Goal: Transaction & Acquisition: Obtain resource

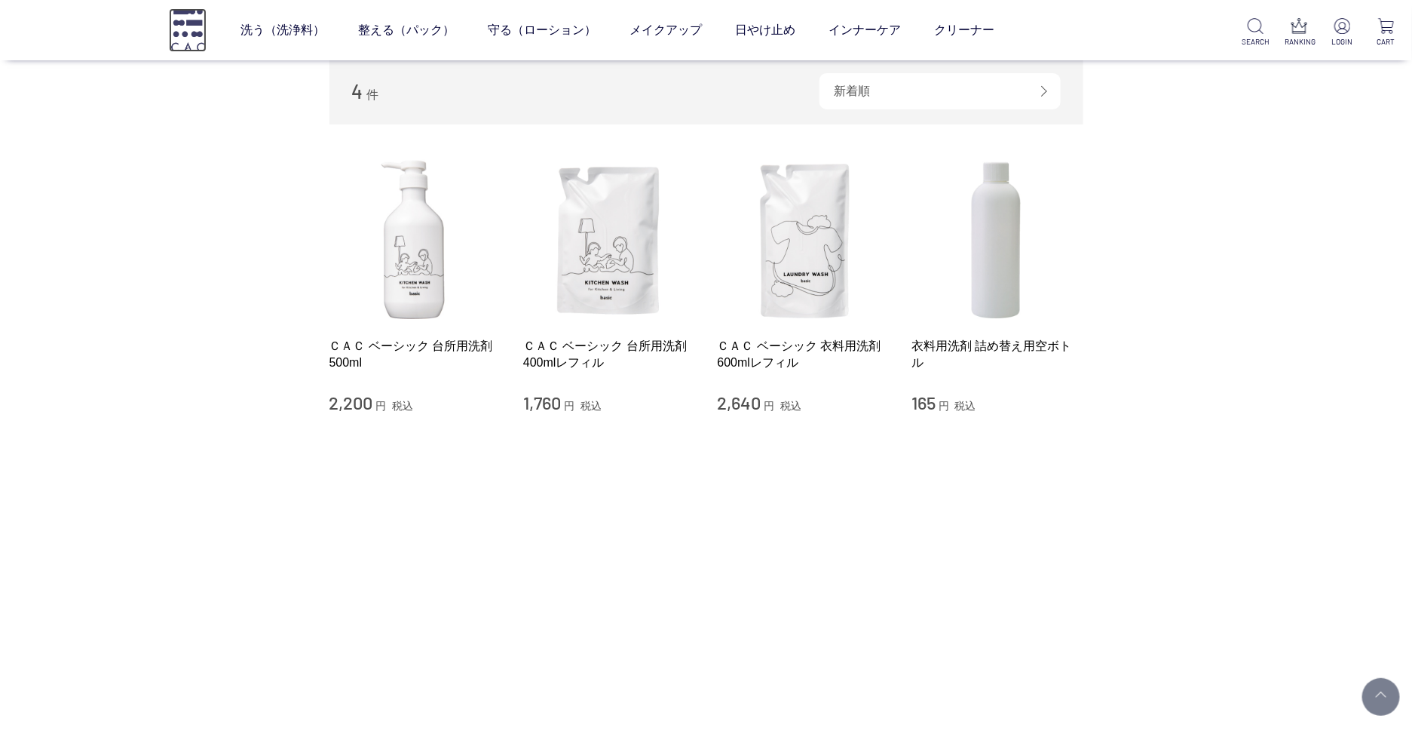
click at [198, 29] on img at bounding box center [188, 29] width 38 height 43
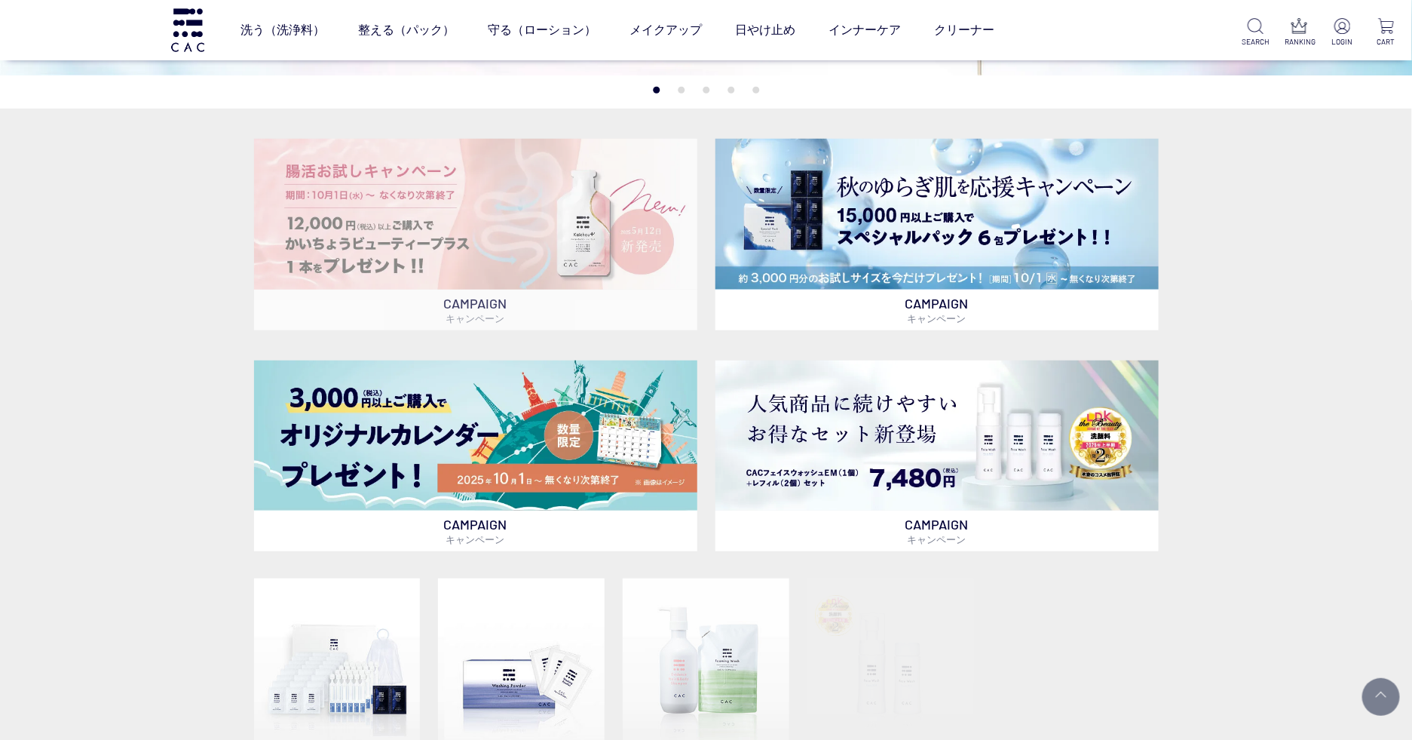
scroll to position [448, 0]
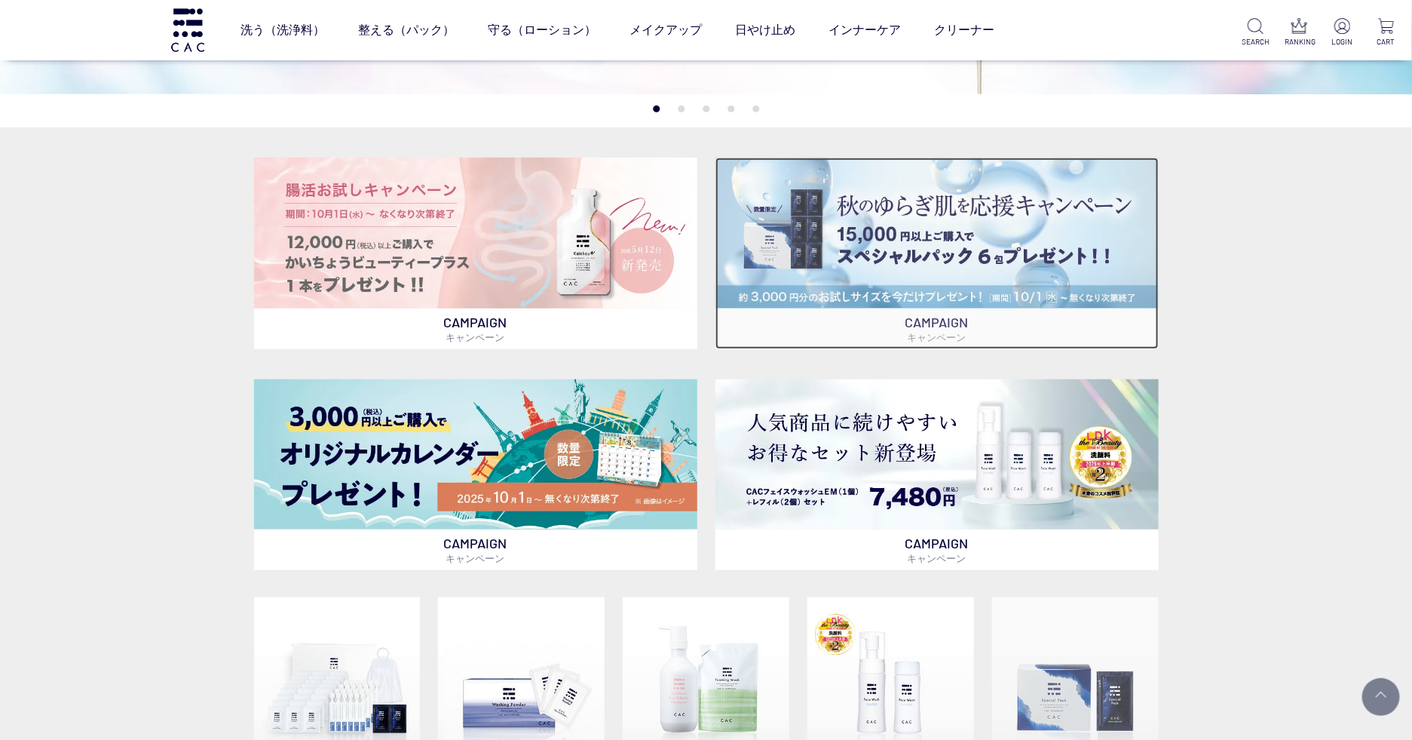
click at [774, 280] on img at bounding box center [936, 233] width 443 height 150
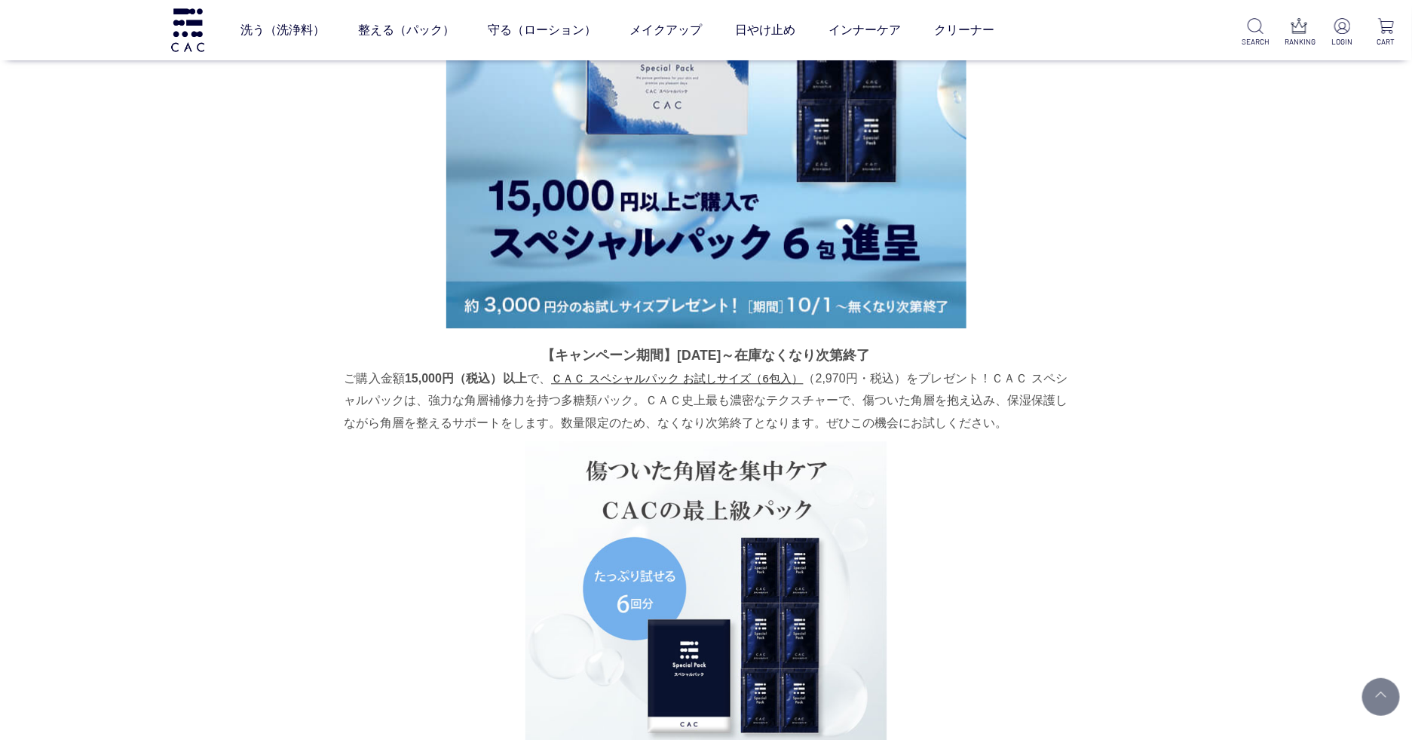
scroll to position [1688, 0]
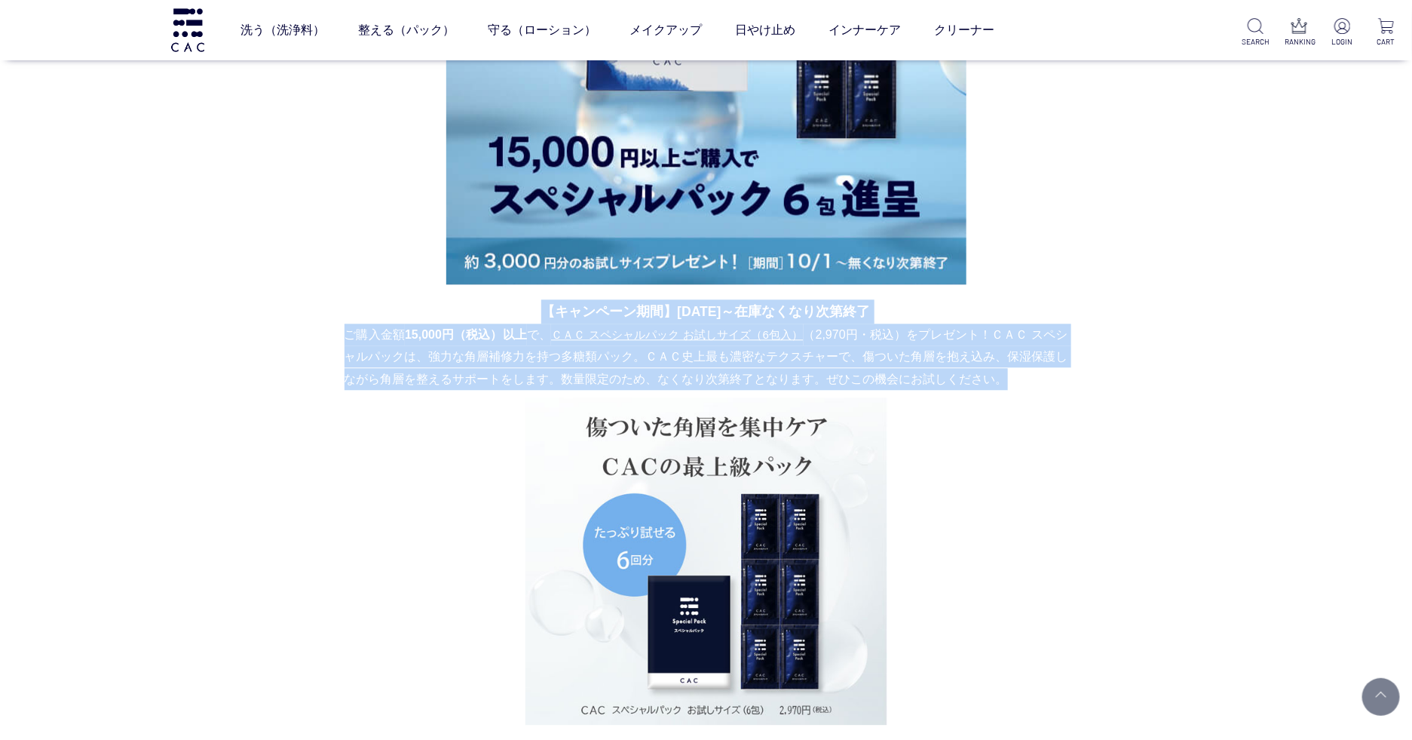
drag, startPoint x: 524, startPoint y: 308, endPoint x: 529, endPoint y: 622, distance: 313.7
click at [529, 622] on div "【キャンペーン期間】[DATE]～在庫なくなり次第終了 ご購入金額 15,000円（税込）以上 で、 ＣＡＣ スペシャルパック お試しサイズ（6包入） （2,…" at bounding box center [707, 512] width 724 height 426
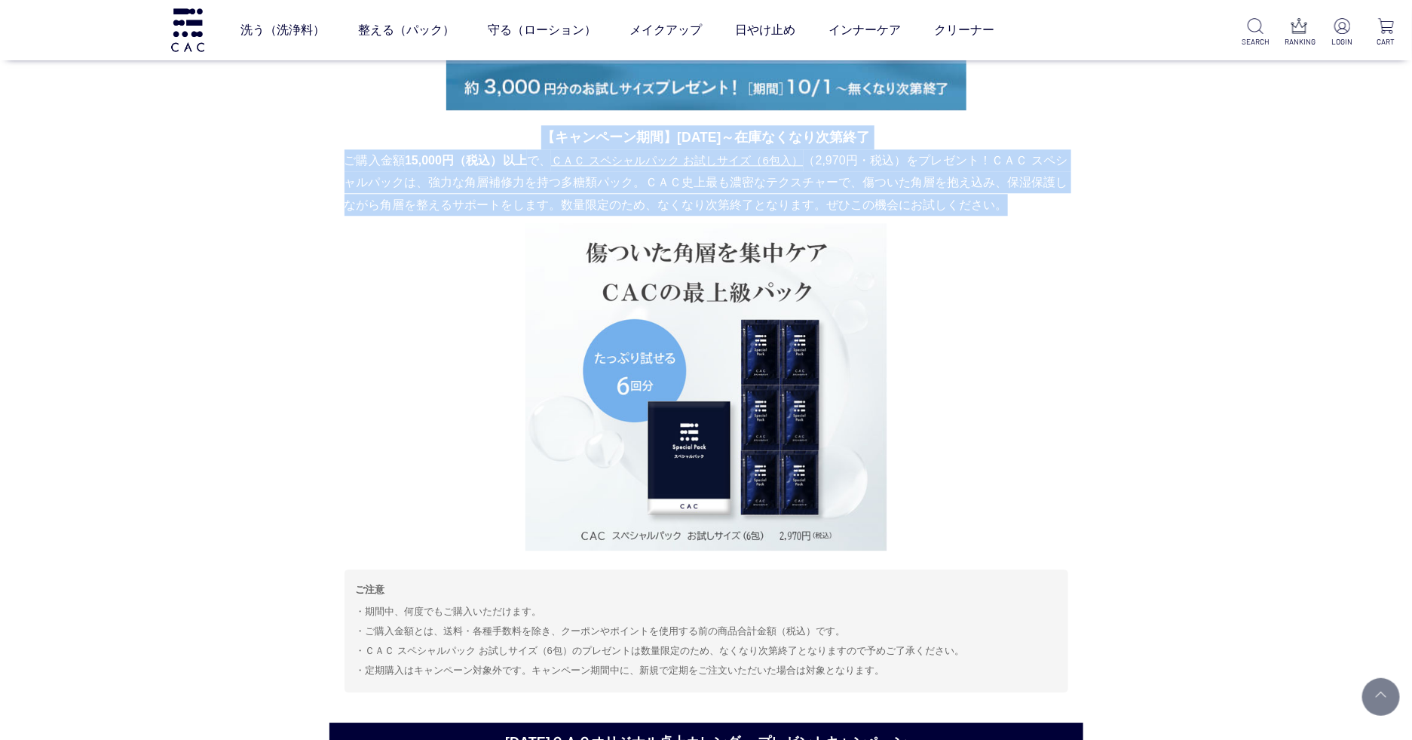
scroll to position [1773, 0]
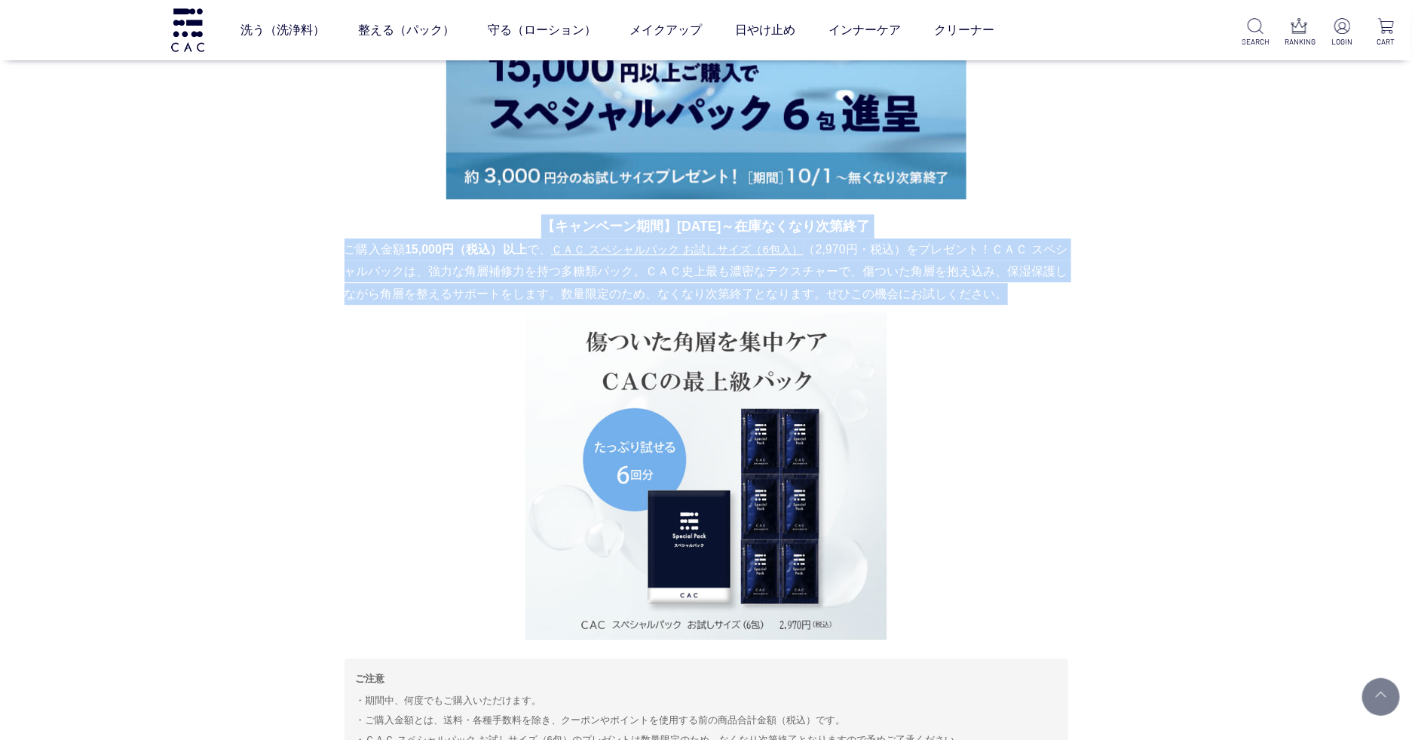
copy div "【キャンペーン期間】[DATE]～在庫なくなり次第終了 ご購入金額 15,000円（税込）以上 で、 ＣＡＣ スペシャルパック お試しサイズ（6包入） （2,…"
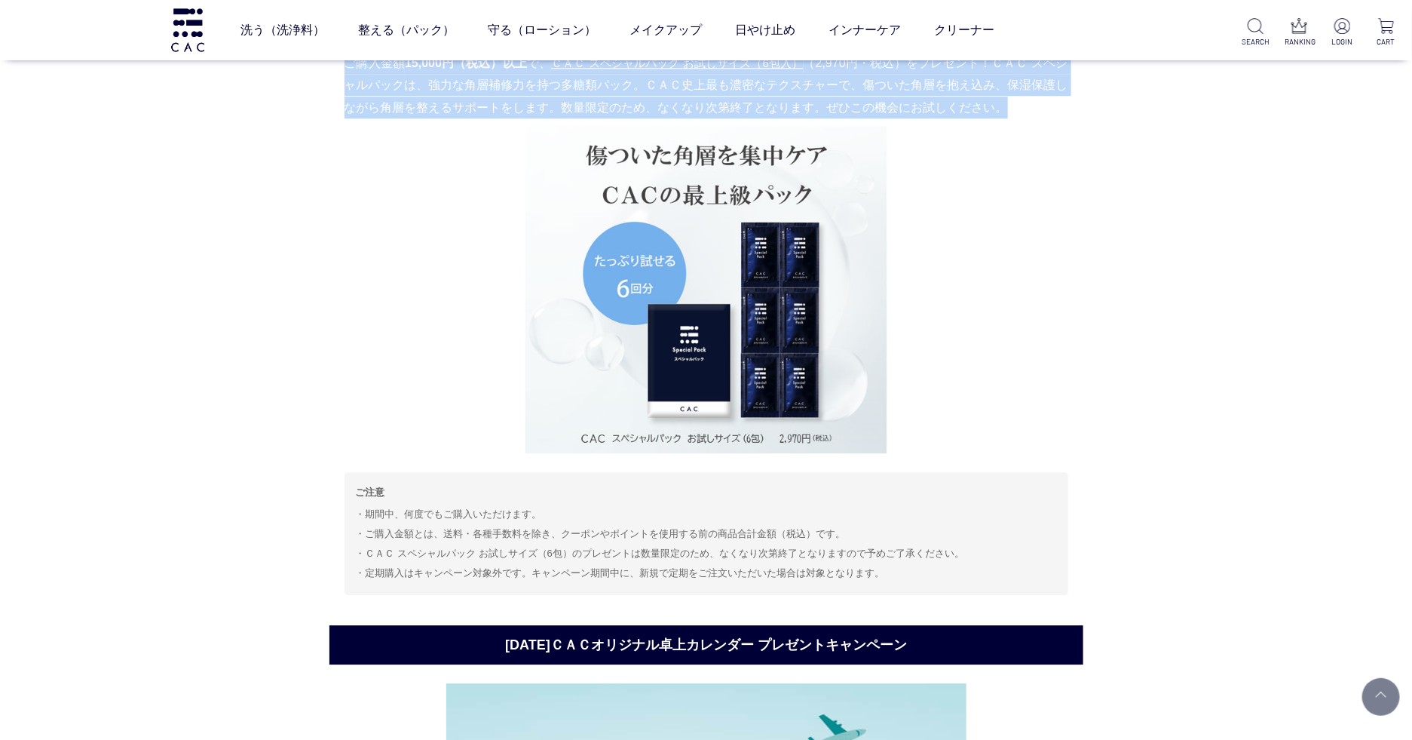
scroll to position [2041, 0]
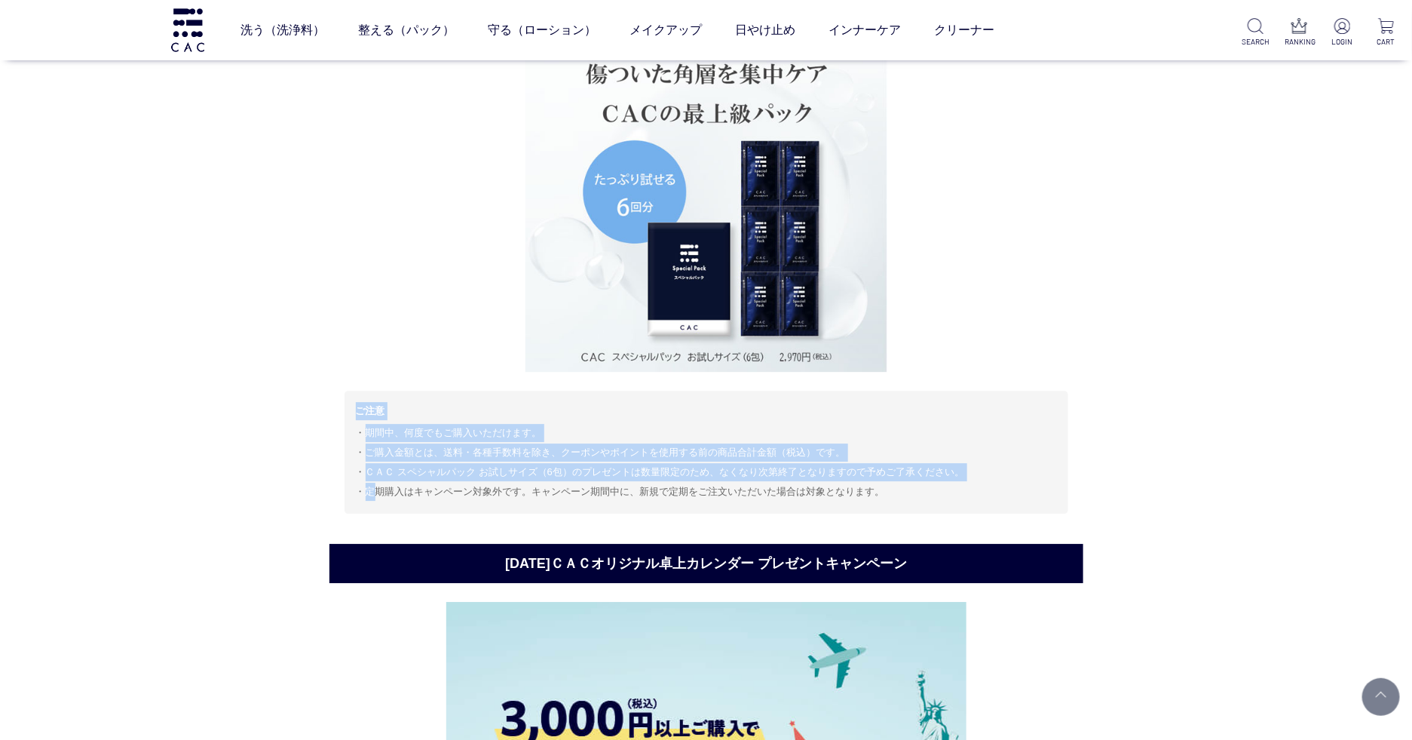
drag, startPoint x: 357, startPoint y: 408, endPoint x: 372, endPoint y: 494, distance: 87.4
click at [375, 496] on div "ご注意 期間中、何度でもご購入いただけます。 ご購入金額とは、送料・各種手数料を除き、クーポンやポイントを使用する前の商品合計金額（税込）です。 ＣＡＣ スペ…" at bounding box center [707, 452] width 724 height 122
copy div "ご注意 期間中、何度でもご購入いただけます。 ご購入金額とは、送料・各種手数料を除き、クーポンやポイントを使用する前の商品合計金額（税込）です。 ＣＡＣ スペ…"
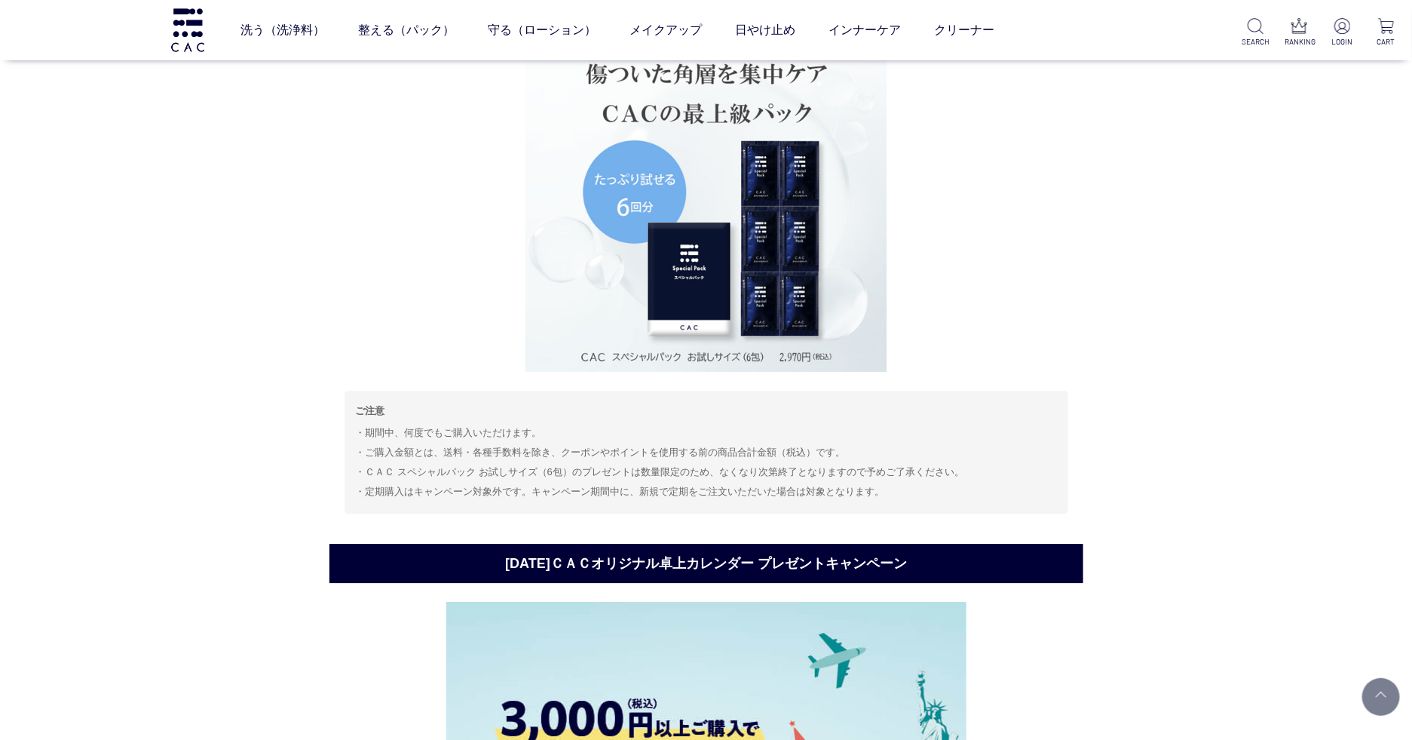
click at [363, 424] on li "期間中、何度でもご購入いただけます。" at bounding box center [706, 433] width 701 height 18
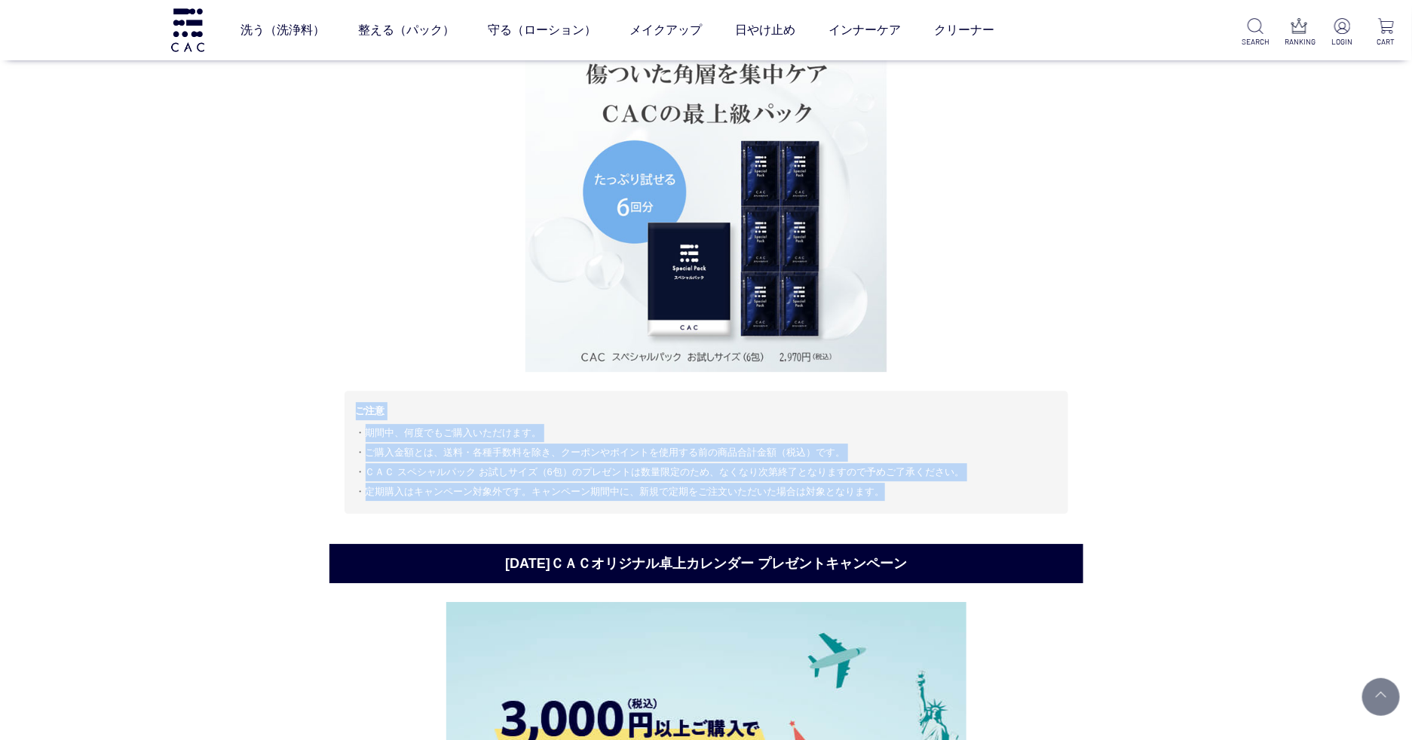
drag, startPoint x: 357, startPoint y: 412, endPoint x: 366, endPoint y: 506, distance: 94.7
click at [366, 506] on div "ご注意 期間中、何度でもご購入いただけます。 ご購入金額とは、送料・各種手数料を除き、クーポンやポイントを使用する前の商品合計金額（税込）です。 ＣＡＣ スペ…" at bounding box center [707, 452] width 724 height 122
copy div "ご注意 期間中、何度でもご購入いただけます。 ご購入金額とは、送料・各種手数料を除き、クーポンやポイントを使用する前の商品合計金額（税込）です。 ＣＡＣ スペ…"
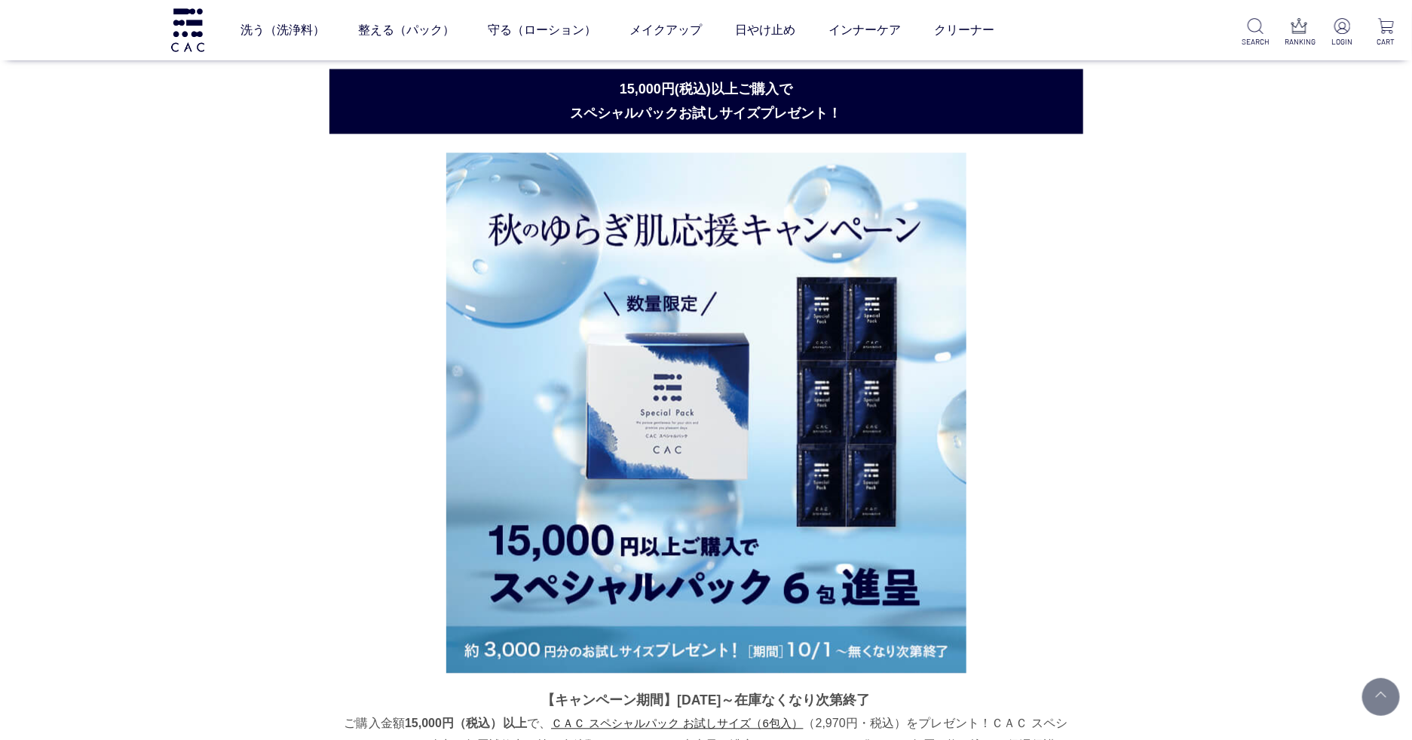
scroll to position [1295, 0]
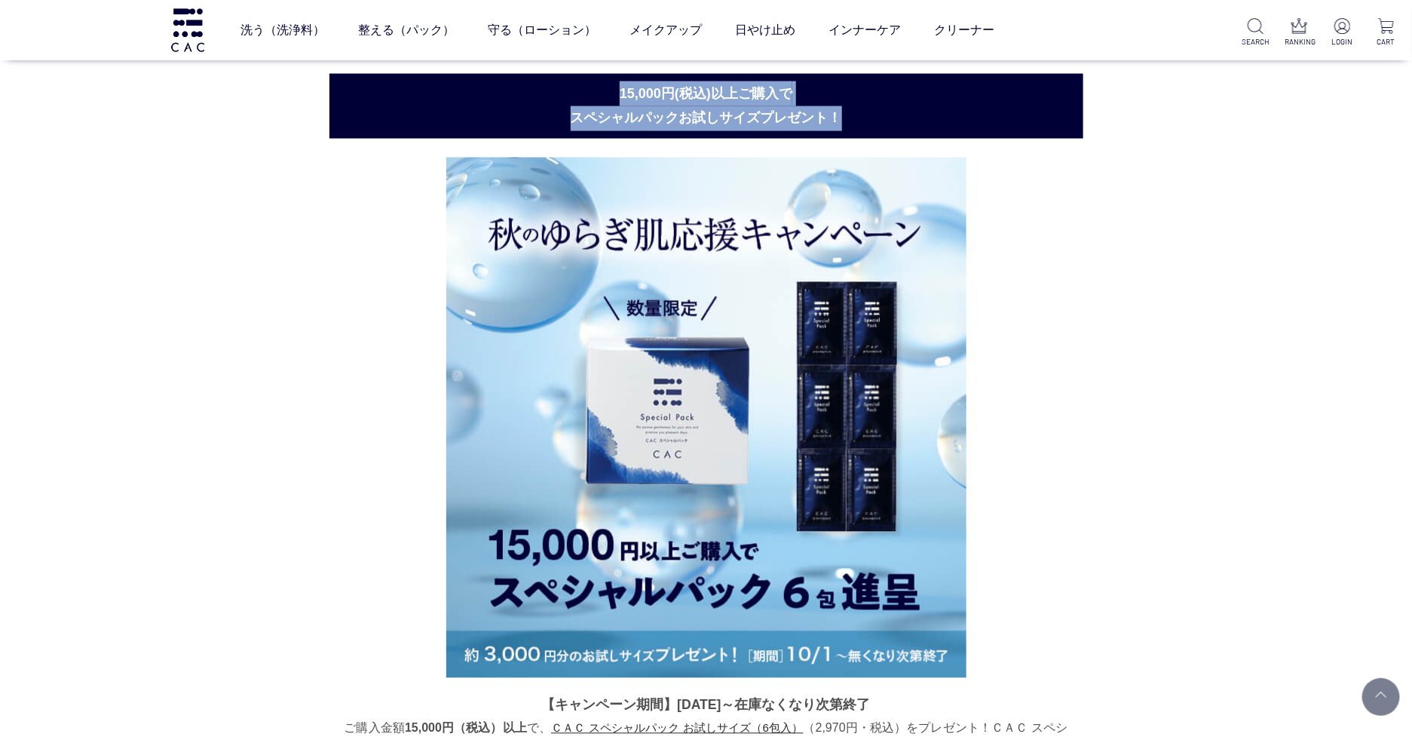
drag, startPoint x: 604, startPoint y: 96, endPoint x: 847, endPoint y: 118, distance: 243.8
click at [847, 118] on h2 "15,000円(税込)以上ご購入で スペシャルパックお試しサイズプレゼント！" at bounding box center [706, 106] width 754 height 65
copy h2 "15,000円(税込)以上ご購入で スペシャルパックお試しサイズプレゼント！"
